Goal: Entertainment & Leisure: Consume media (video, audio)

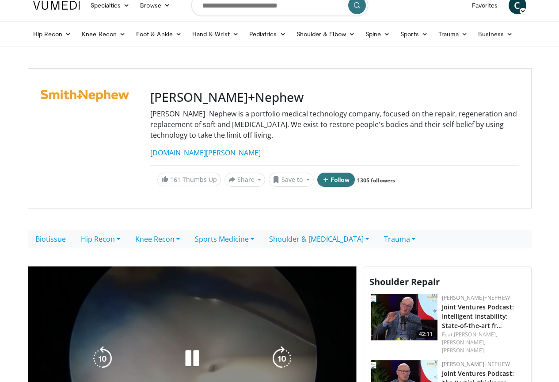
scroll to position [88, 0]
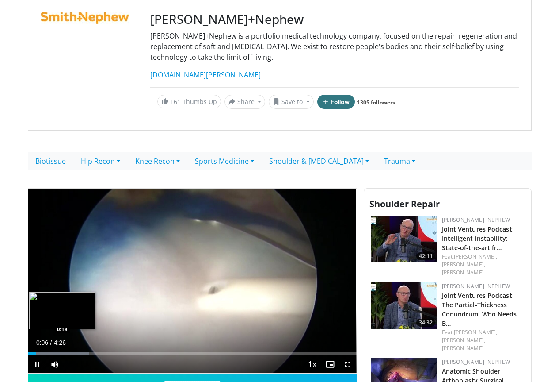
click at [53, 355] on div "Progress Bar" at bounding box center [53, 354] width 1 height 4
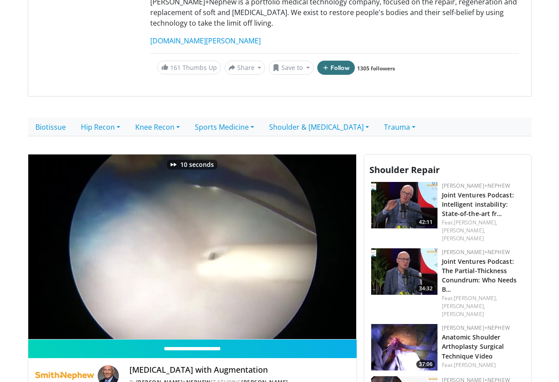
scroll to position [133, 0]
